Goal: Book appointment/travel/reservation

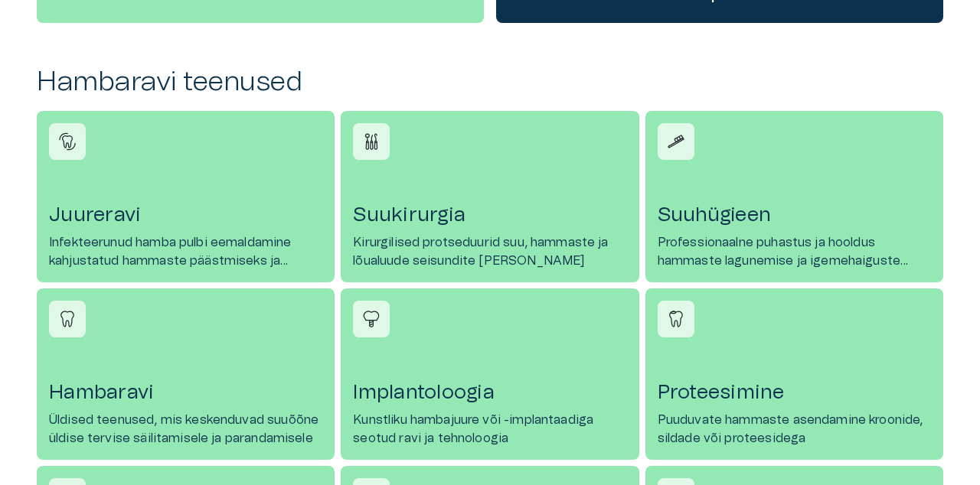
scroll to position [610, 0]
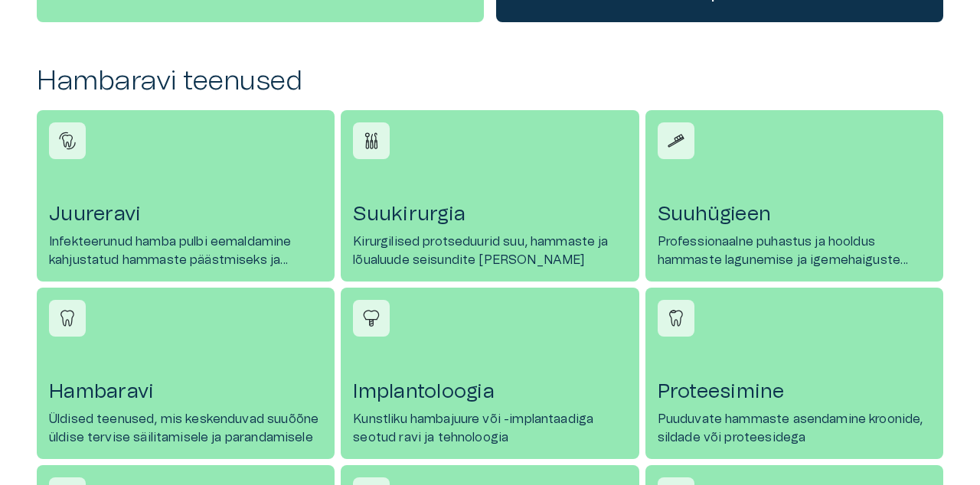
click at [765, 380] on h4 "Proteesimine" at bounding box center [793, 392] width 273 height 24
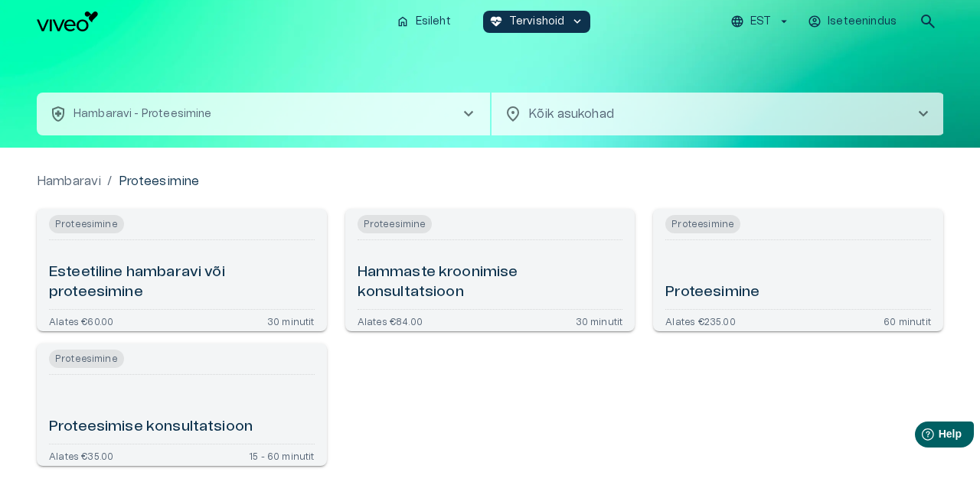
click at [174, 409] on div "Proteesimise konsultatsioon" at bounding box center [182, 409] width 266 height 57
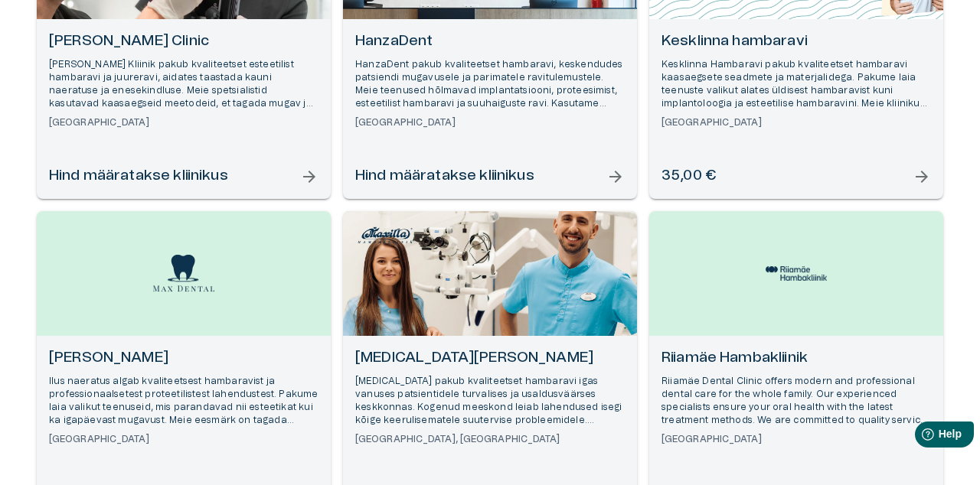
scroll to position [334, 0]
click at [531, 484] on div "[MEDICAL_DATA] Hambakliinik [MEDICAL_DATA] pakub kvaliteetset hambaravi igas va…" at bounding box center [490, 425] width 294 height 180
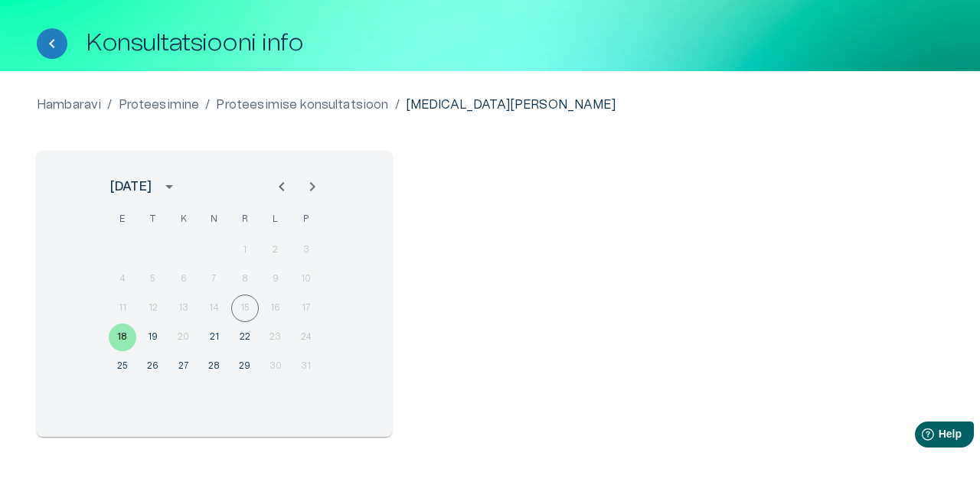
scroll to position [55, 0]
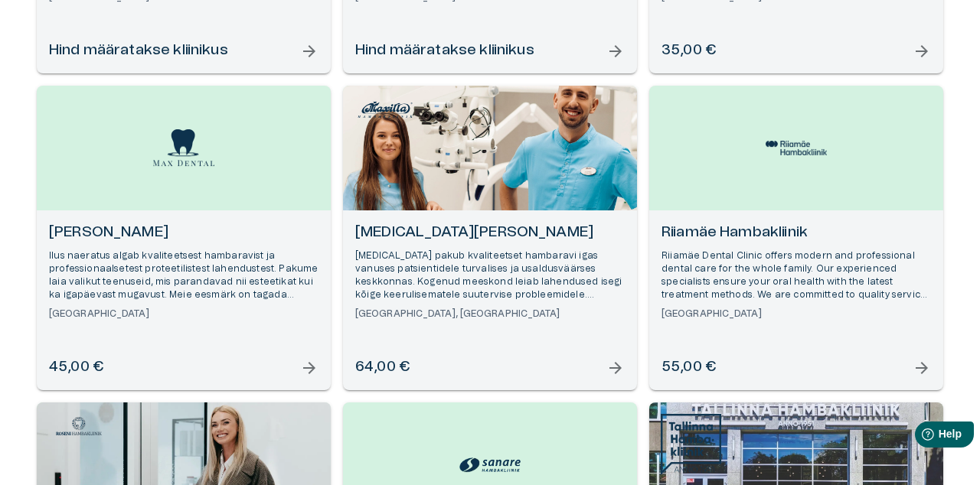
scroll to position [456, 0]
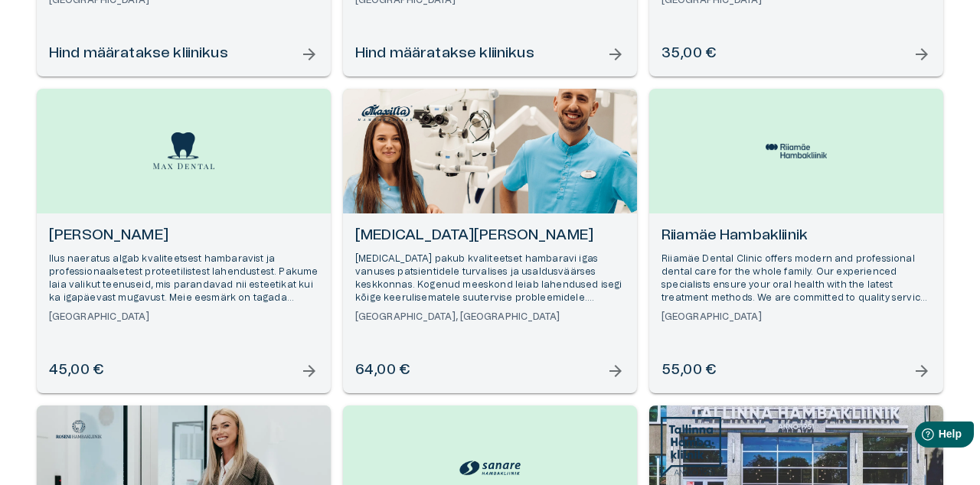
click at [181, 269] on p "Ilus naeratus algab kvaliteetsest hambaravist ja professionaalsetest proteetili…" at bounding box center [183, 279] width 269 height 53
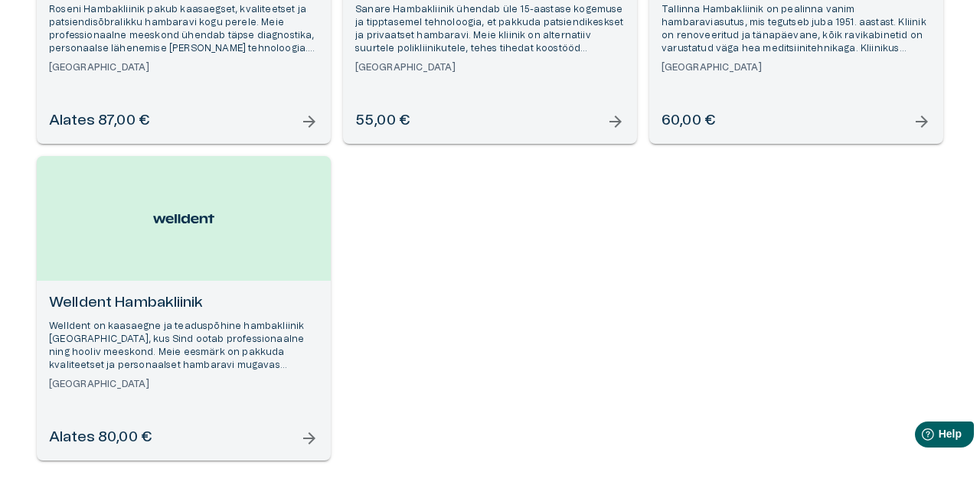
scroll to position [1038, 0]
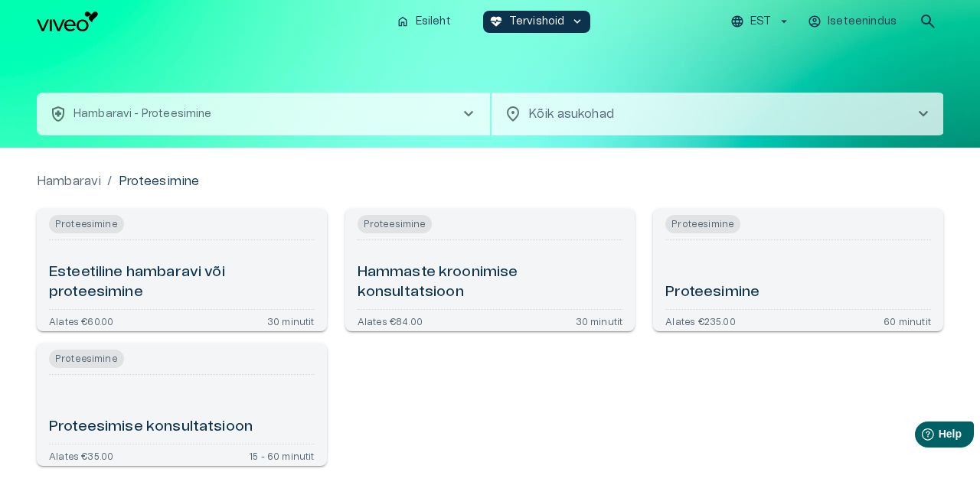
scroll to position [610, 0]
